Goal: Task Accomplishment & Management: Use online tool/utility

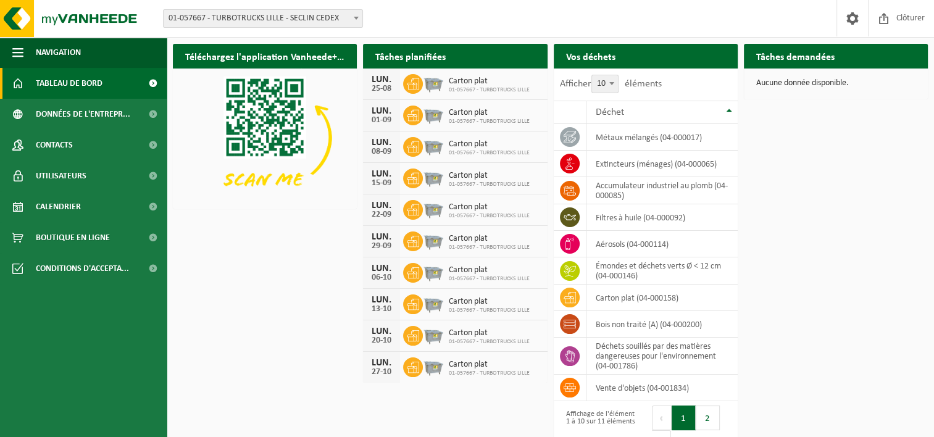
click at [104, 93] on link "Tableau de bord" at bounding box center [83, 83] width 167 height 31
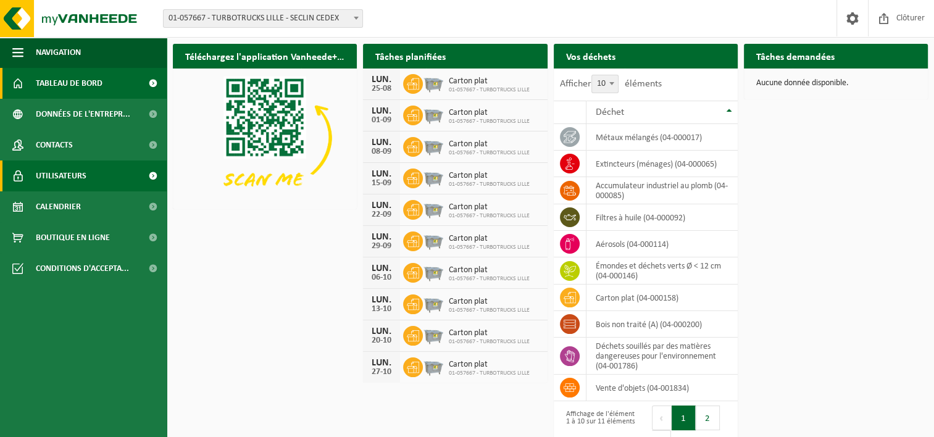
click at [101, 170] on link "Utilisateurs" at bounding box center [83, 176] width 167 height 31
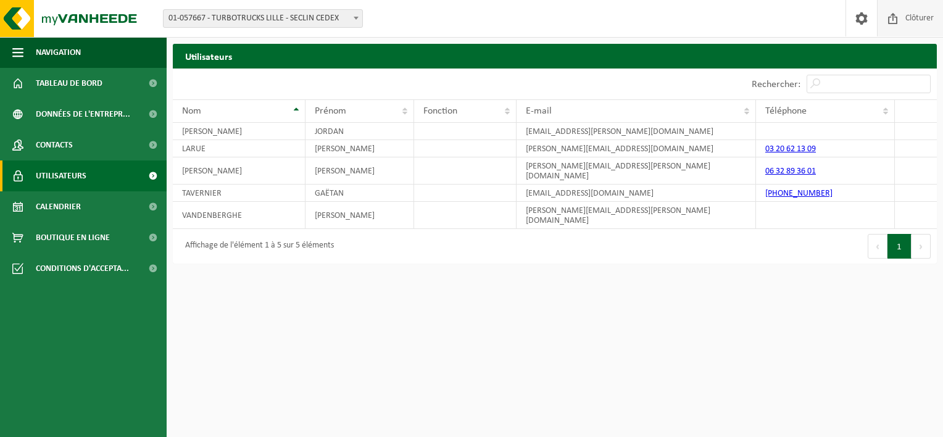
click at [924, 16] on span "Clôturer" at bounding box center [920, 18] width 35 height 36
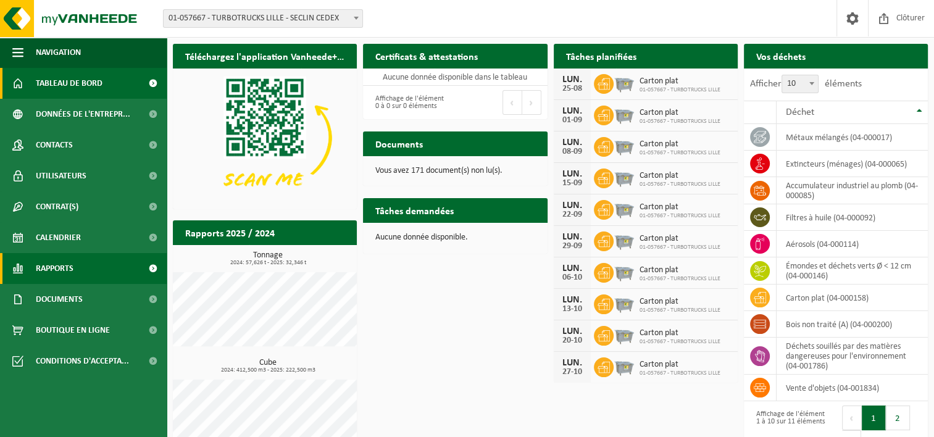
click at [72, 270] on span "Rapports" at bounding box center [55, 268] width 38 height 31
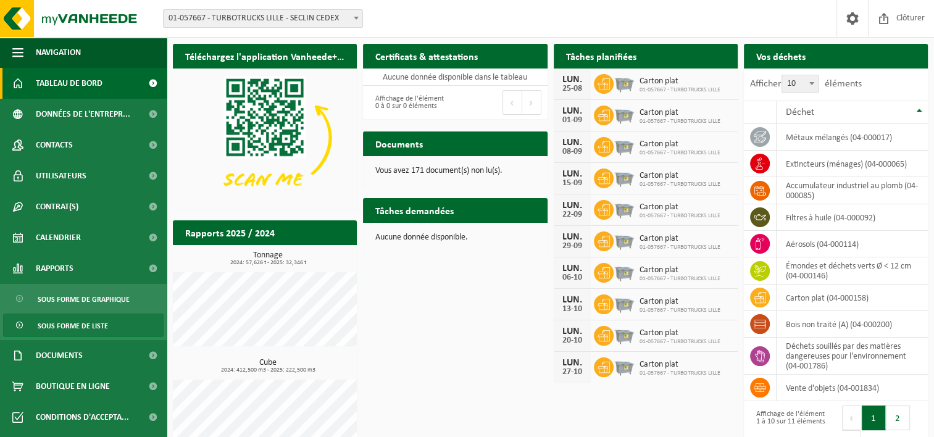
click at [73, 324] on span "Sous forme de liste" at bounding box center [73, 325] width 70 height 23
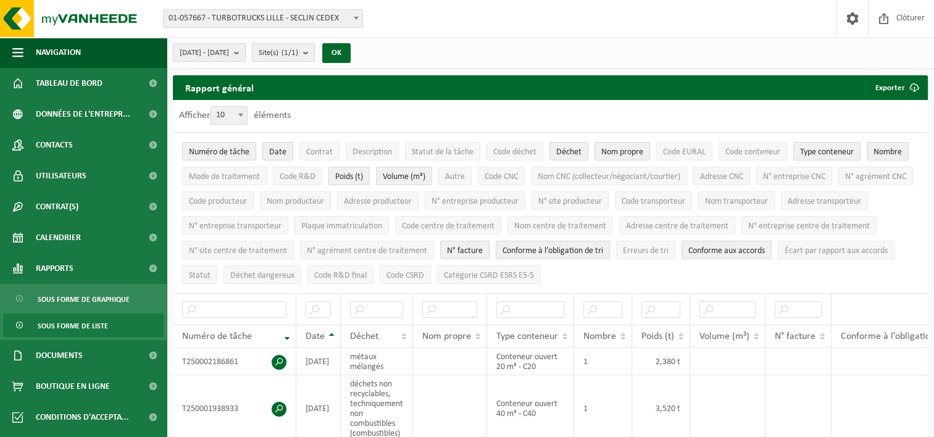
click at [229, 56] on span "[DATE] - [DATE]" at bounding box center [204, 53] width 49 height 19
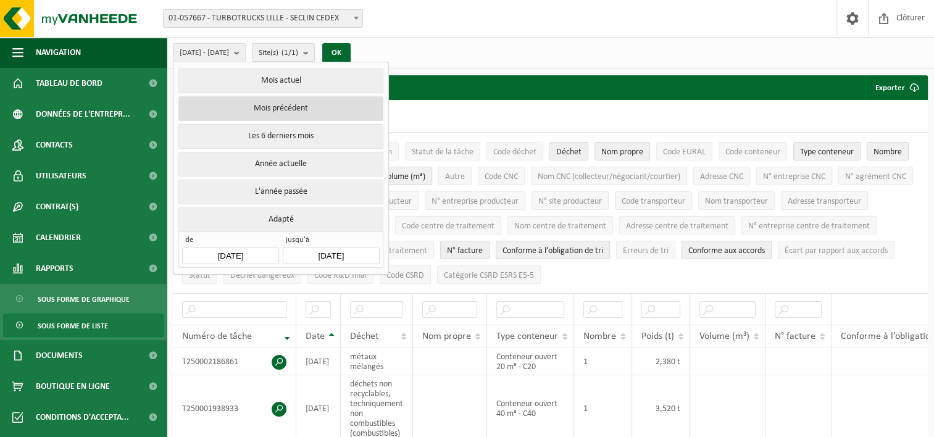
click at [308, 108] on button "Mois précédent" at bounding box center [280, 108] width 204 height 25
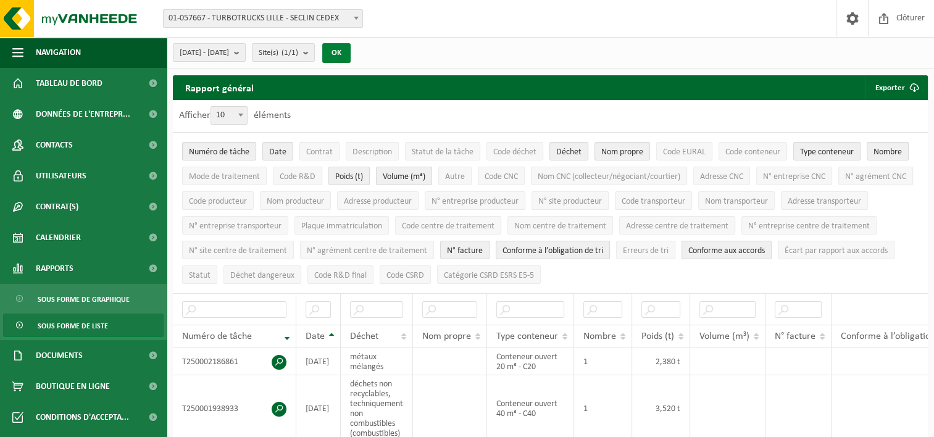
click at [351, 52] on button "OK" at bounding box center [336, 53] width 28 height 20
click at [895, 90] on button "Exporter" at bounding box center [896, 87] width 61 height 25
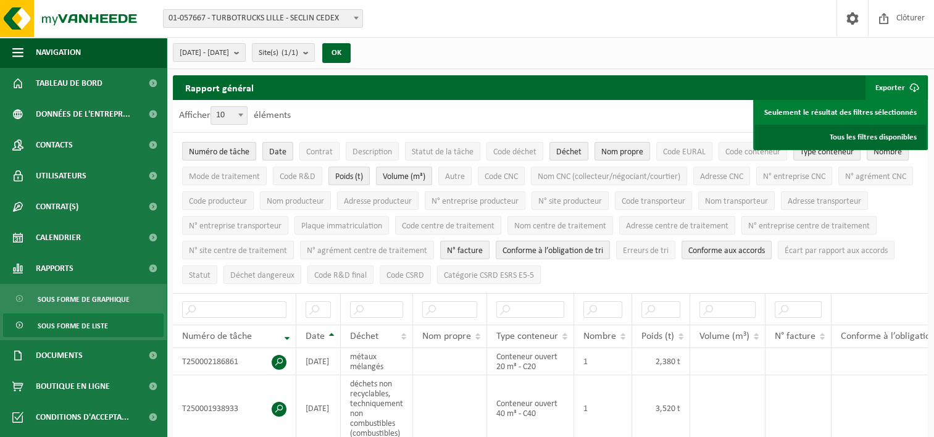
click at [887, 136] on link "Tous les filtres disponibles" at bounding box center [840, 137] width 171 height 25
